Goal: Information Seeking & Learning: Learn about a topic

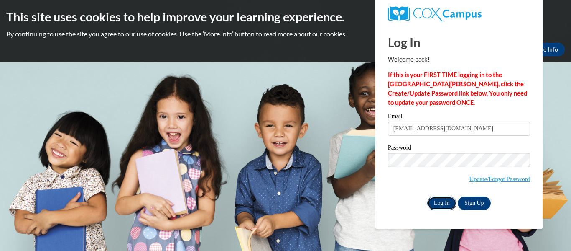
click at [451, 200] on input "Log In" at bounding box center [441, 202] width 29 height 13
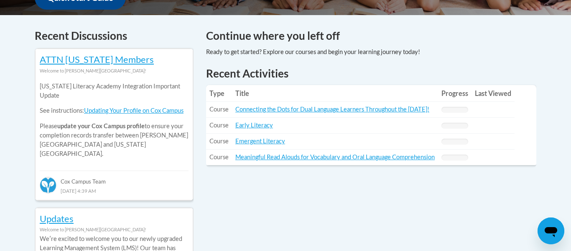
scroll to position [346, 0]
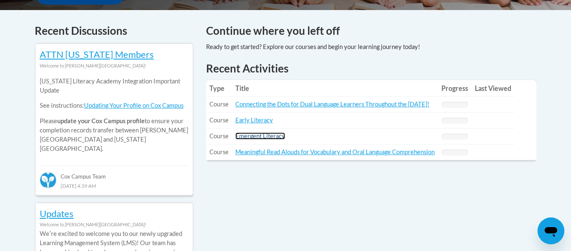
click at [257, 133] on link "Emergent Literacy" at bounding box center [260, 135] width 50 height 7
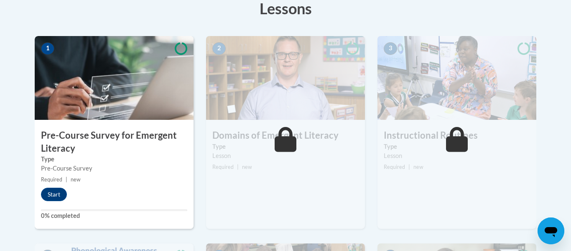
scroll to position [250, 0]
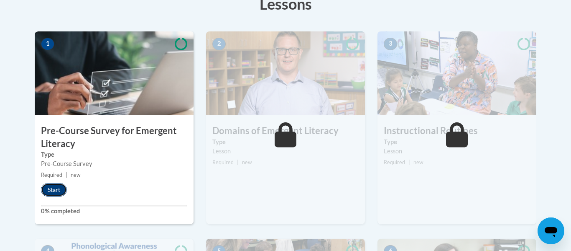
click at [50, 185] on button "Start" at bounding box center [54, 189] width 26 height 13
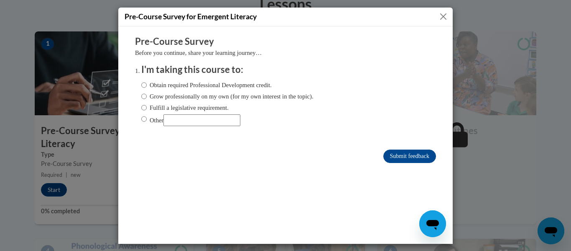
click at [166, 87] on label "Obtain required Professional Development credit." at bounding box center [206, 84] width 130 height 9
click at [147, 87] on input "Obtain required Professional Development credit." at bounding box center [143, 84] width 5 height 9
radio input "true"
click at [166, 84] on label "Obtain required Professional Development credit." at bounding box center [206, 84] width 130 height 9
click at [147, 84] on input "Obtain required Professional Development credit." at bounding box center [143, 84] width 5 height 9
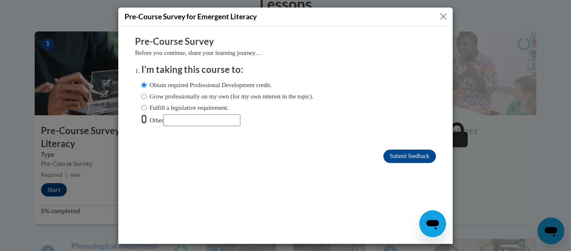
click at [146, 116] on input "Other" at bounding box center [143, 118] width 5 height 9
radio input "true"
click at [148, 122] on label "Other" at bounding box center [190, 120] width 99 height 12
click at [147, 122] on input "Other" at bounding box center [143, 118] width 5 height 9
click at [425, 158] on input "Submit feedback" at bounding box center [410, 155] width 53 height 13
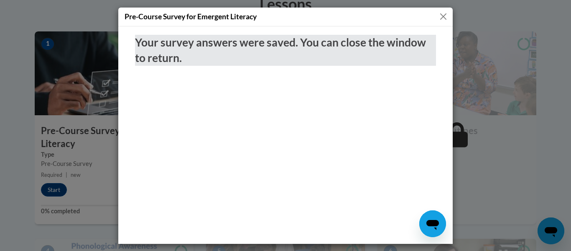
click at [437, 13] on div "Pre-Course Survey for Emergent Literacy" at bounding box center [285, 17] width 335 height 19
click at [440, 16] on button "Close" at bounding box center [443, 16] width 10 height 10
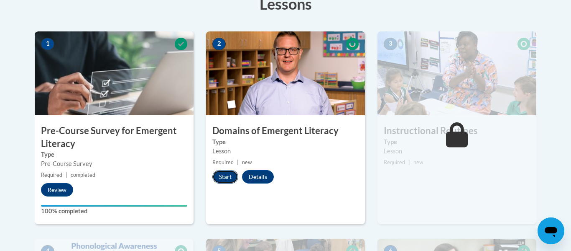
click at [230, 178] on button "Start" at bounding box center [225, 176] width 26 height 13
